Goal: Task Accomplishment & Management: Complete application form

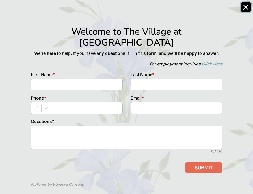
click at [248, 8] on icon "Close" at bounding box center [245, 7] width 5 height 5
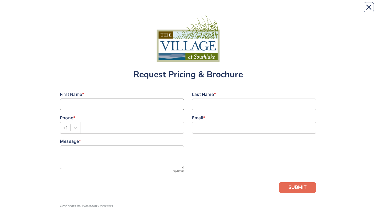
click at [75, 107] on input at bounding box center [122, 105] width 124 height 12
type input "M"
type input "[PERSON_NAME]"
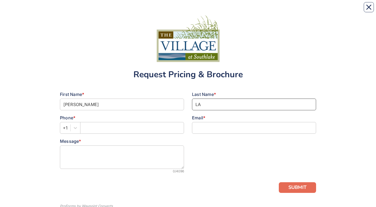
type input "L"
type input "Lane"
click at [116, 130] on input "text" at bounding box center [132, 128] width 104 height 12
type input "8032069696"
click at [220, 129] on input at bounding box center [254, 128] width 124 height 12
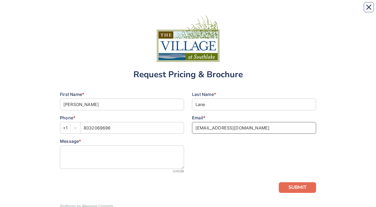
type input "[EMAIL_ADDRESS][DOMAIN_NAME]"
click at [83, 149] on textarea at bounding box center [122, 156] width 124 height 23
click at [133, 150] on textarea "Interested in acquiring pricing for my mom. Thank you" at bounding box center [122, 156] width 124 height 23
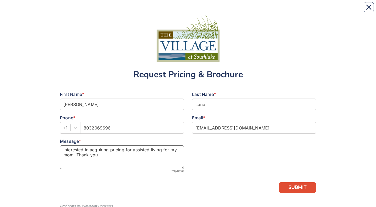
type textarea "Interested in acquiring pricing for assisted living for my mom. Thank you"
click at [306, 189] on button "SUBMIT" at bounding box center [297, 187] width 37 height 11
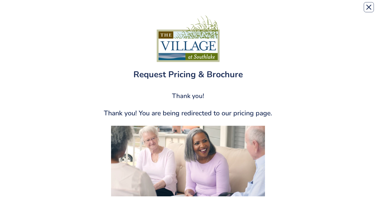
scroll to position [27, 0]
